Goal: Complete application form: Complete application form

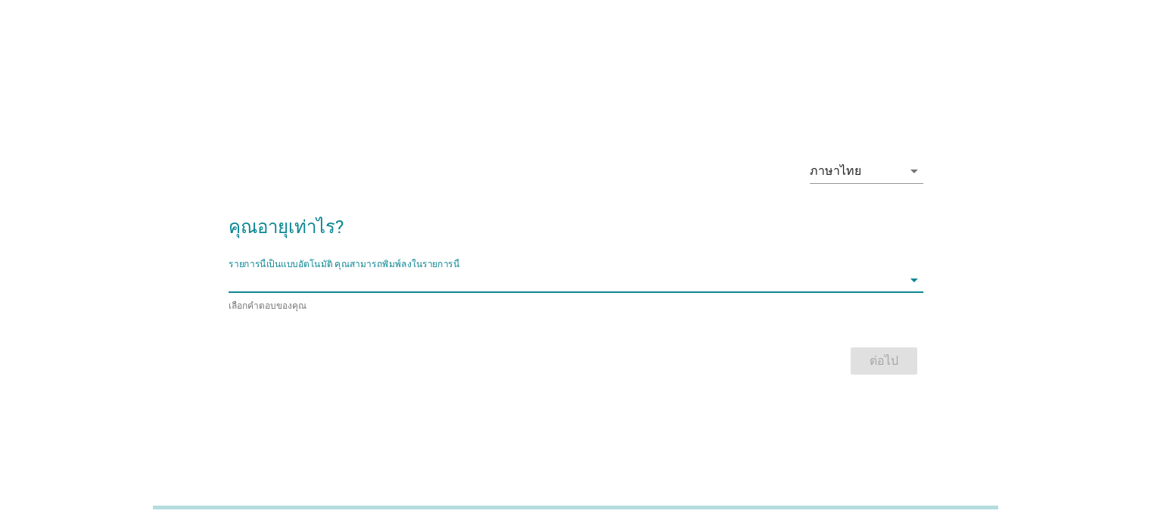
click at [454, 286] on input "รายการนี้เป็นแบบอัตโนมัติ คุณสามารถพิมพ์ลงในรายการนี้" at bounding box center [565, 280] width 673 height 24
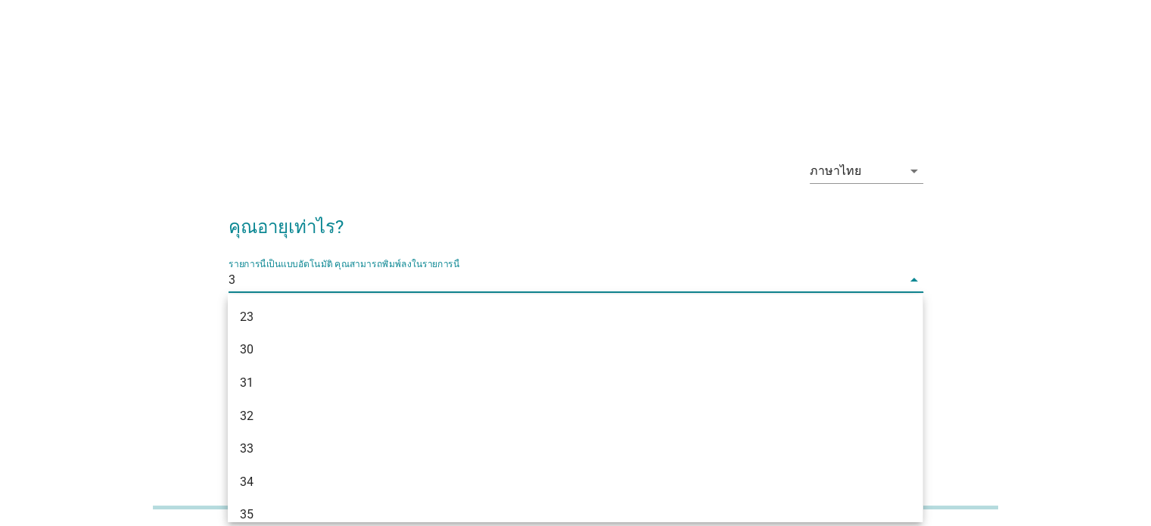
type input "37"
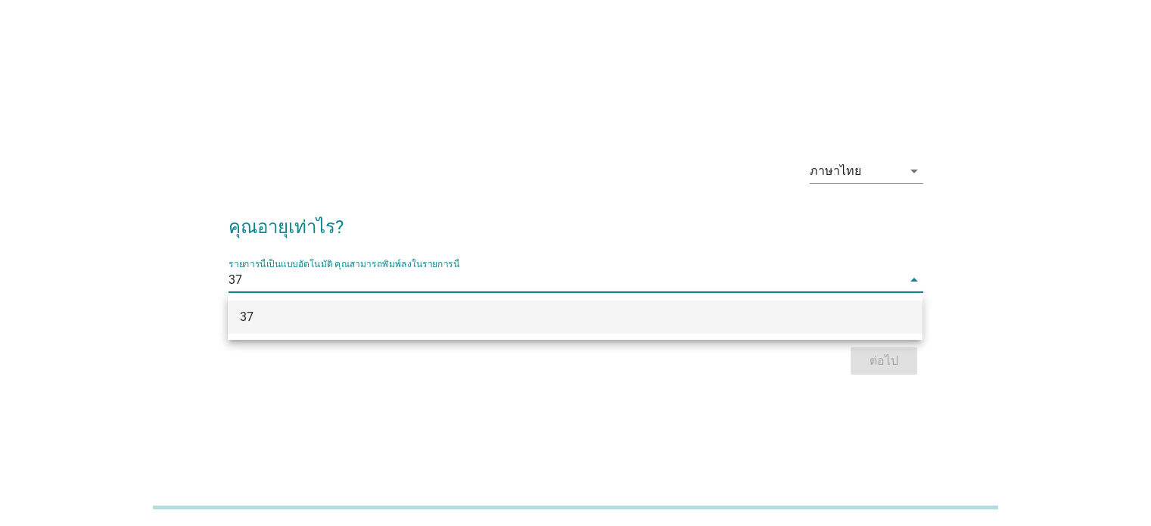
click at [509, 328] on div "37" at bounding box center [575, 316] width 695 height 33
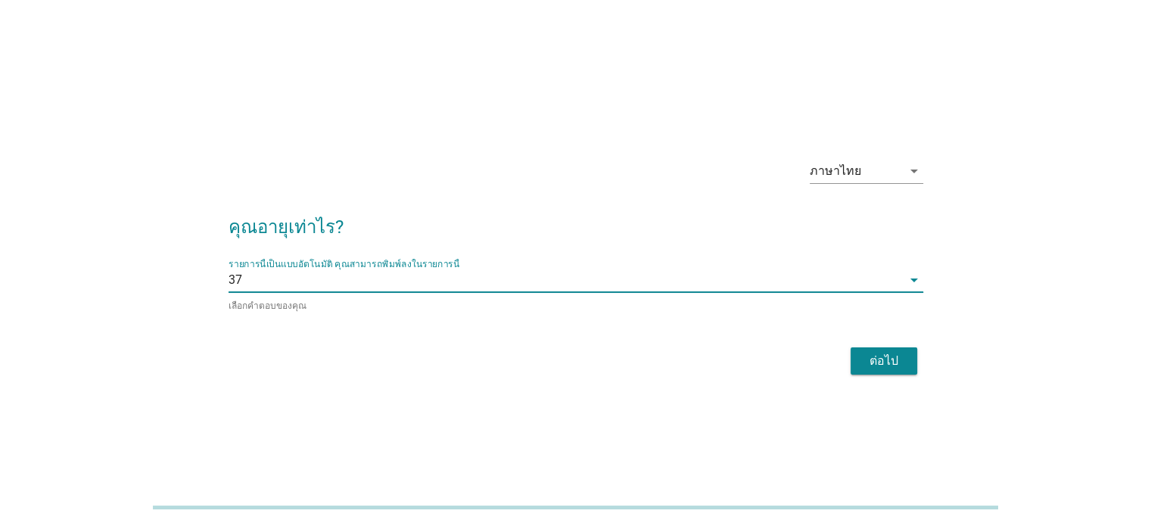
click at [870, 359] on div "ต่อไป" at bounding box center [884, 361] width 42 height 18
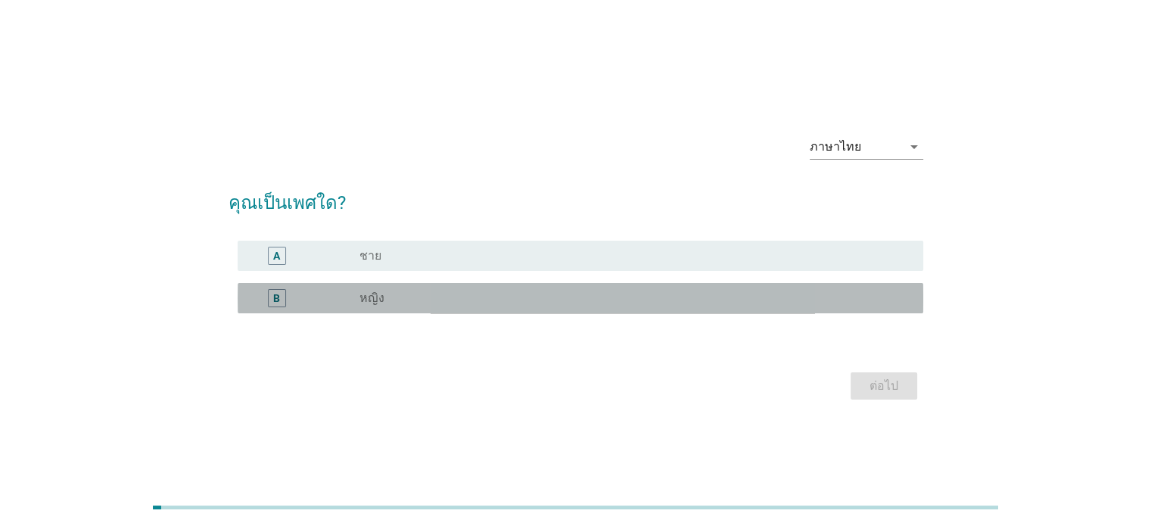
click at [535, 299] on div "radio_button_unchecked หญิง" at bounding box center [628, 298] width 539 height 15
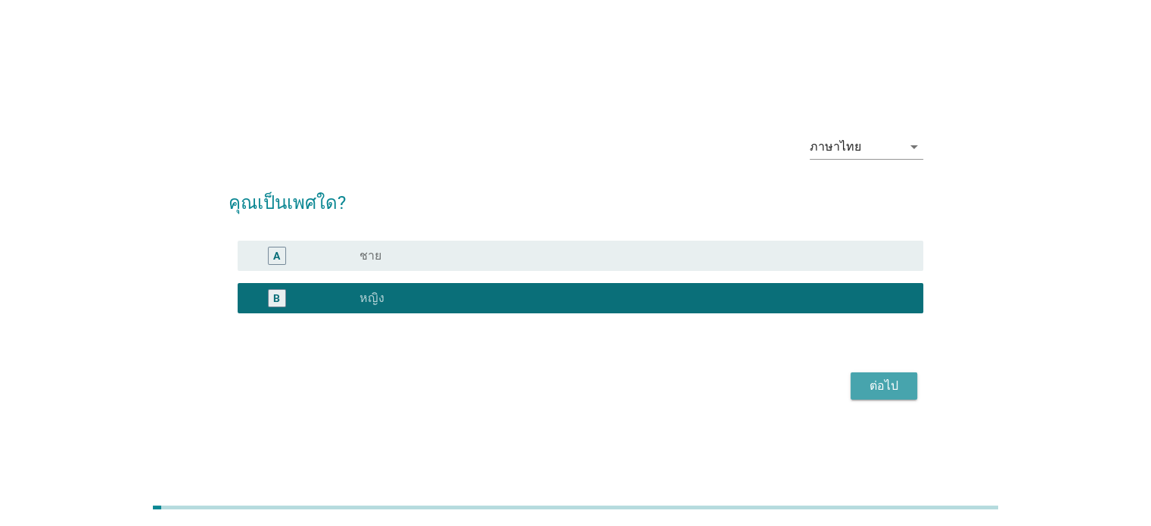
click at [886, 381] on div "ต่อไป" at bounding box center [884, 386] width 42 height 18
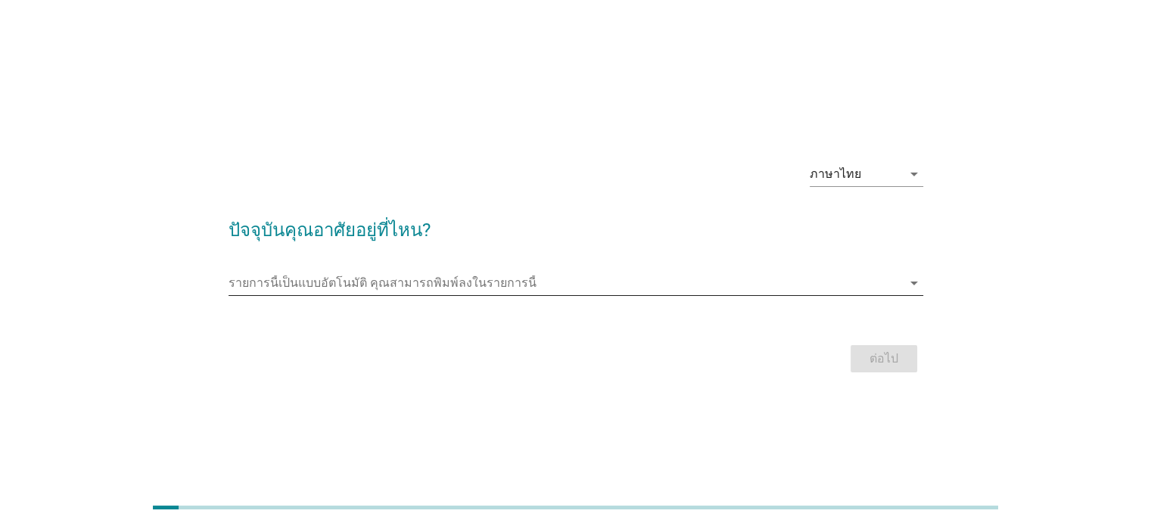
click at [490, 286] on input "รายการนี้เป็นแบบอัตโนมัติ คุณสามารถพิมพ์ลงในรายการนี้" at bounding box center [565, 283] width 673 height 24
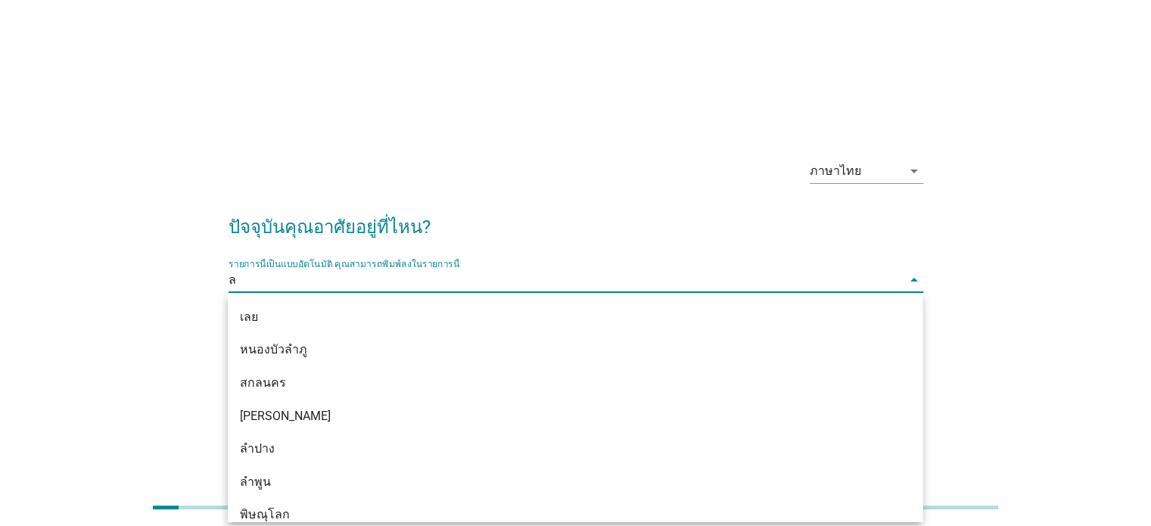
type input "ลพ"
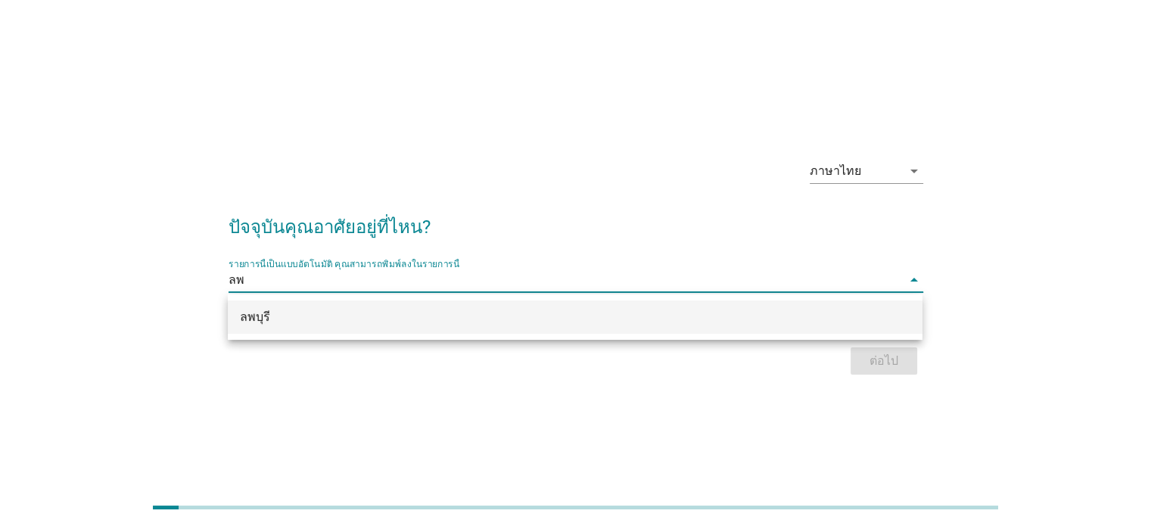
click at [499, 323] on div "ลพบุรี" at bounding box center [547, 317] width 614 height 18
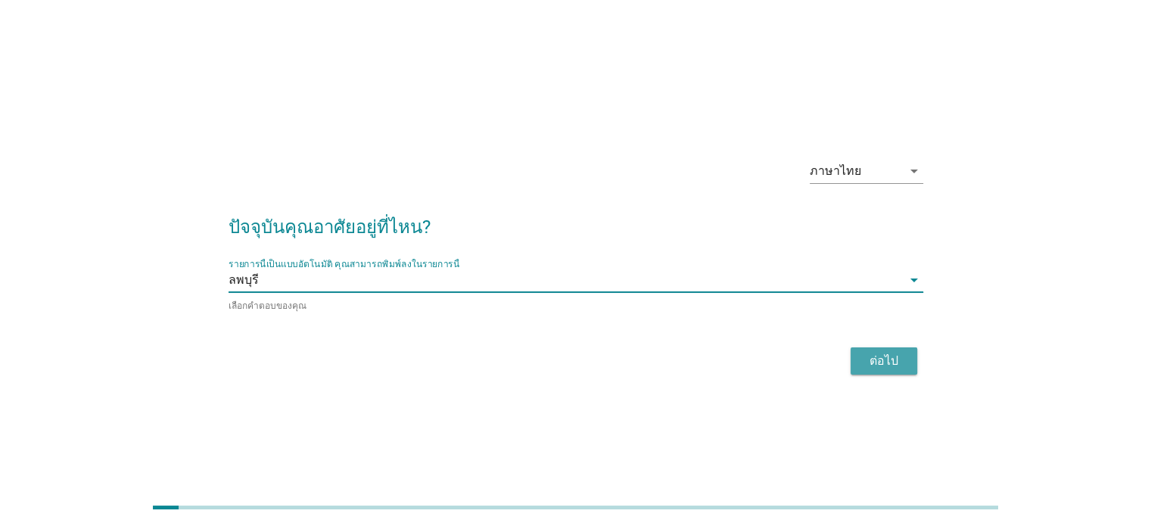
click at [913, 368] on button "ต่อไป" at bounding box center [884, 360] width 67 height 27
